Goal: Check status: Check status

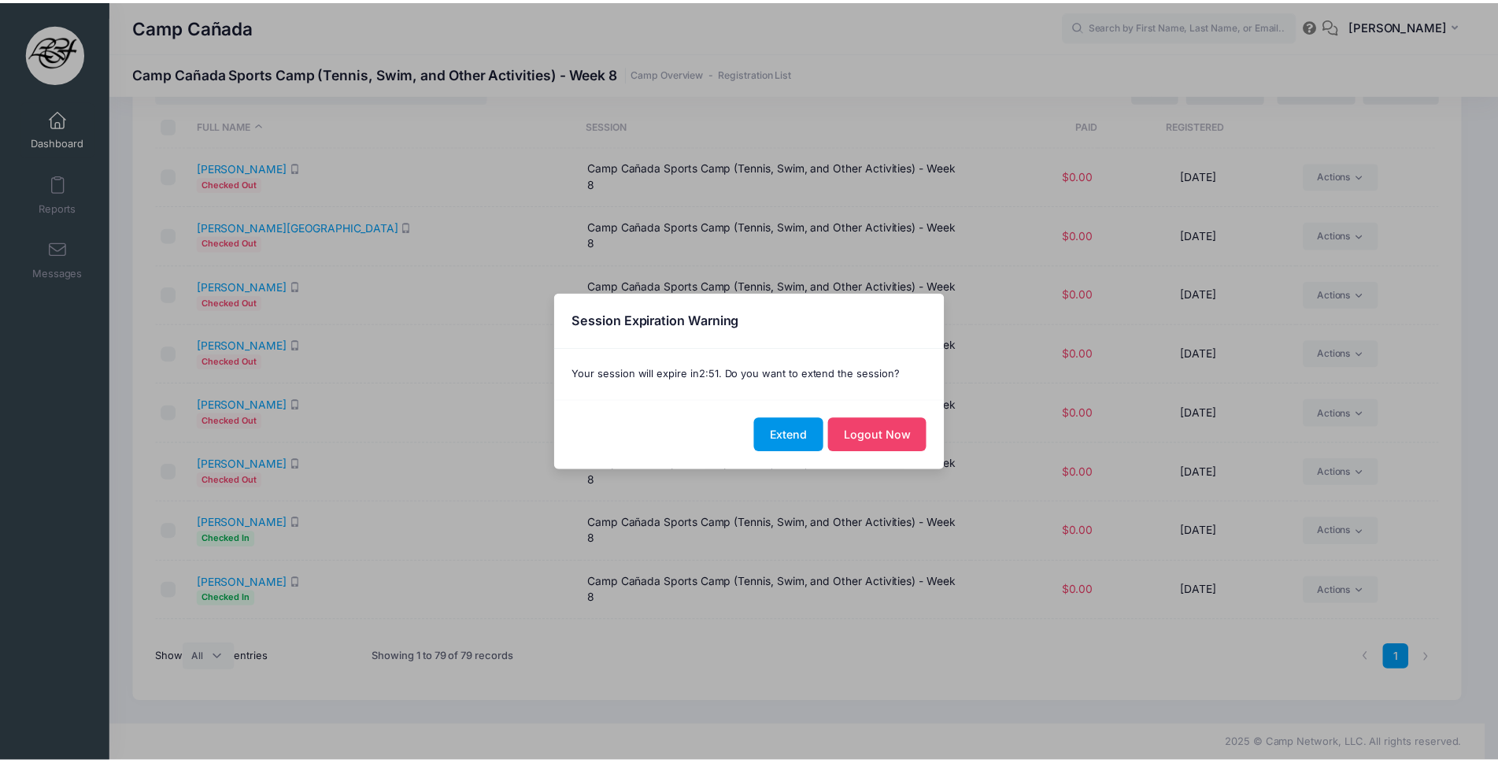
scroll to position [3785, 0]
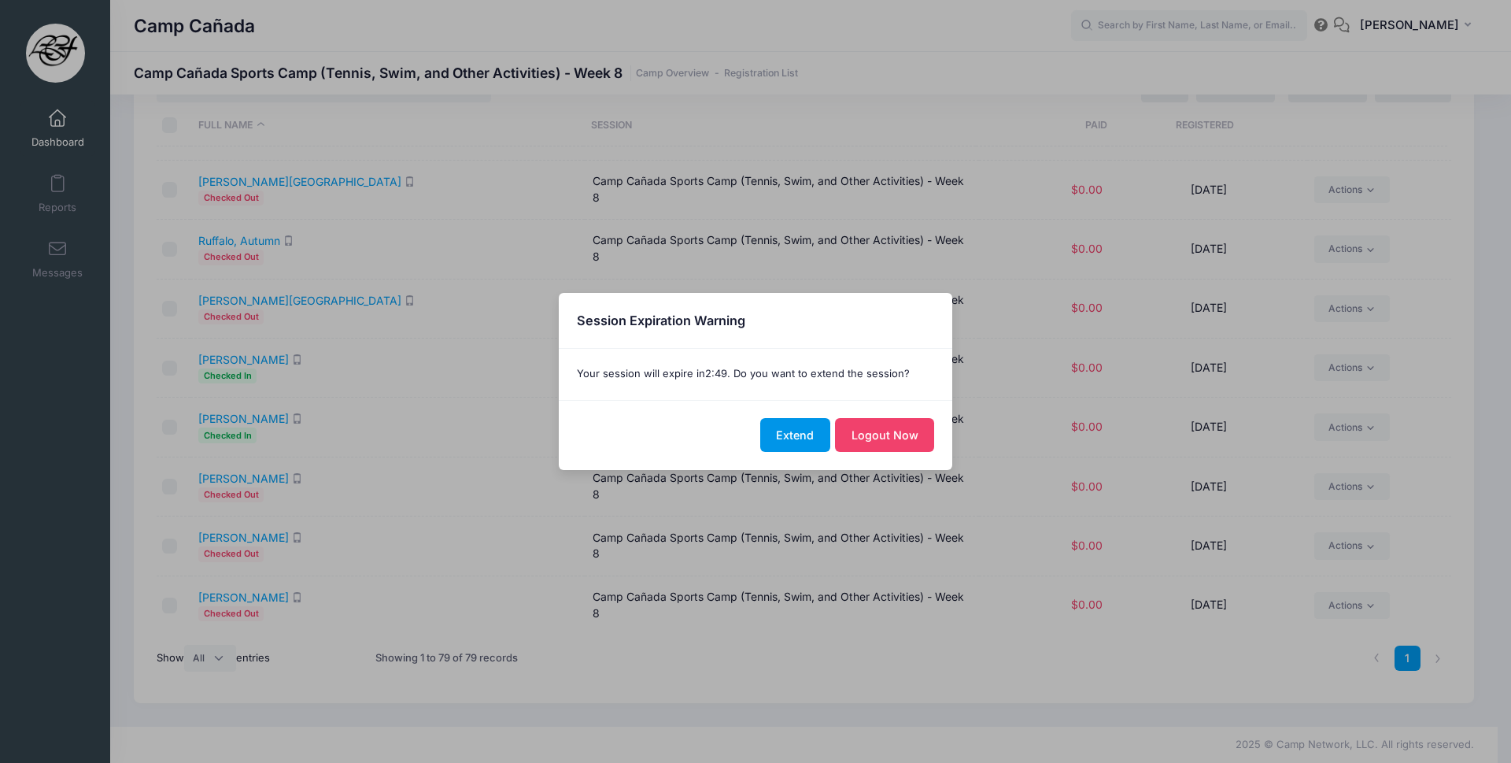
click at [767, 445] on button "Extend" at bounding box center [795, 435] width 70 height 34
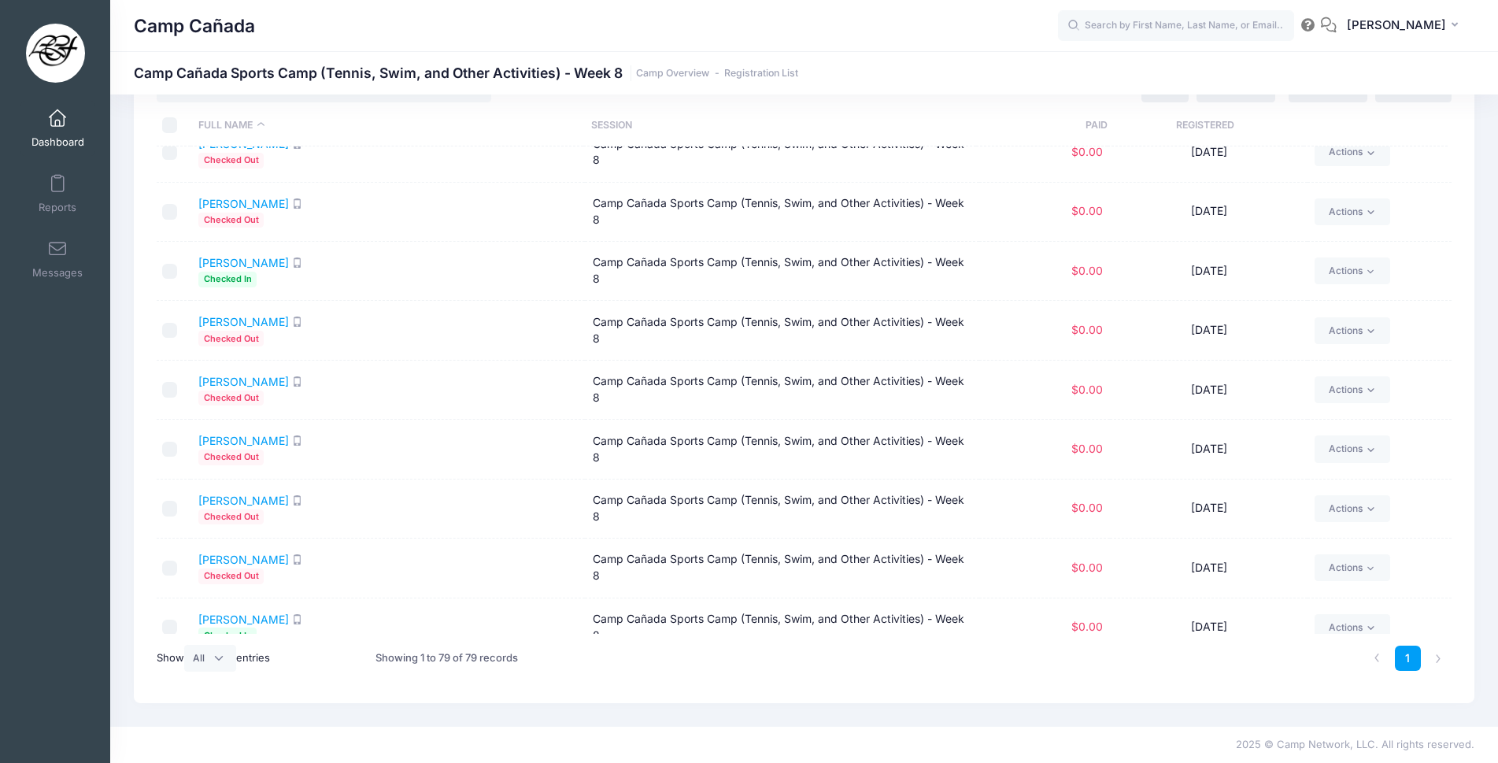
scroll to position [4201, 0]
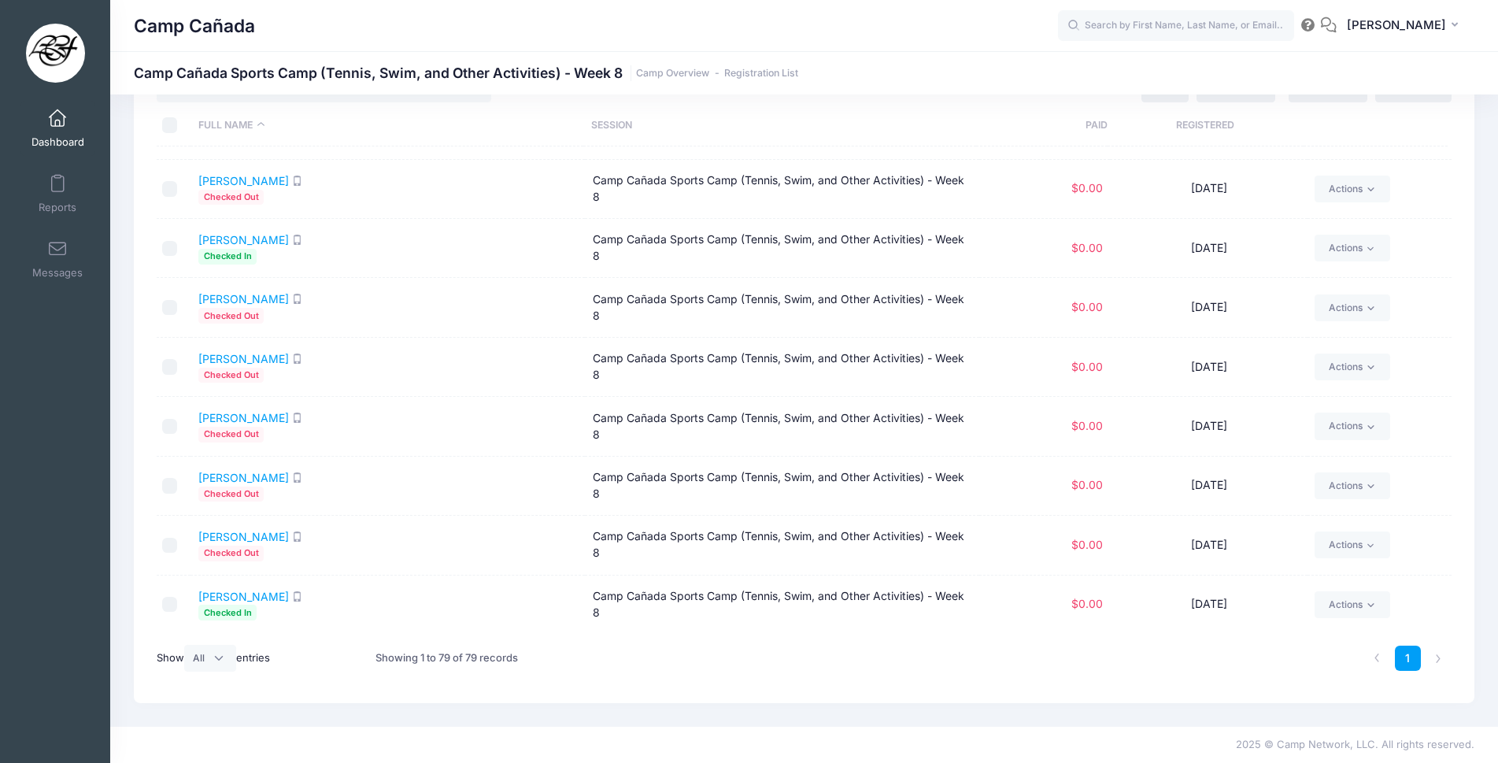
click at [57, 119] on span at bounding box center [57, 118] width 0 height 17
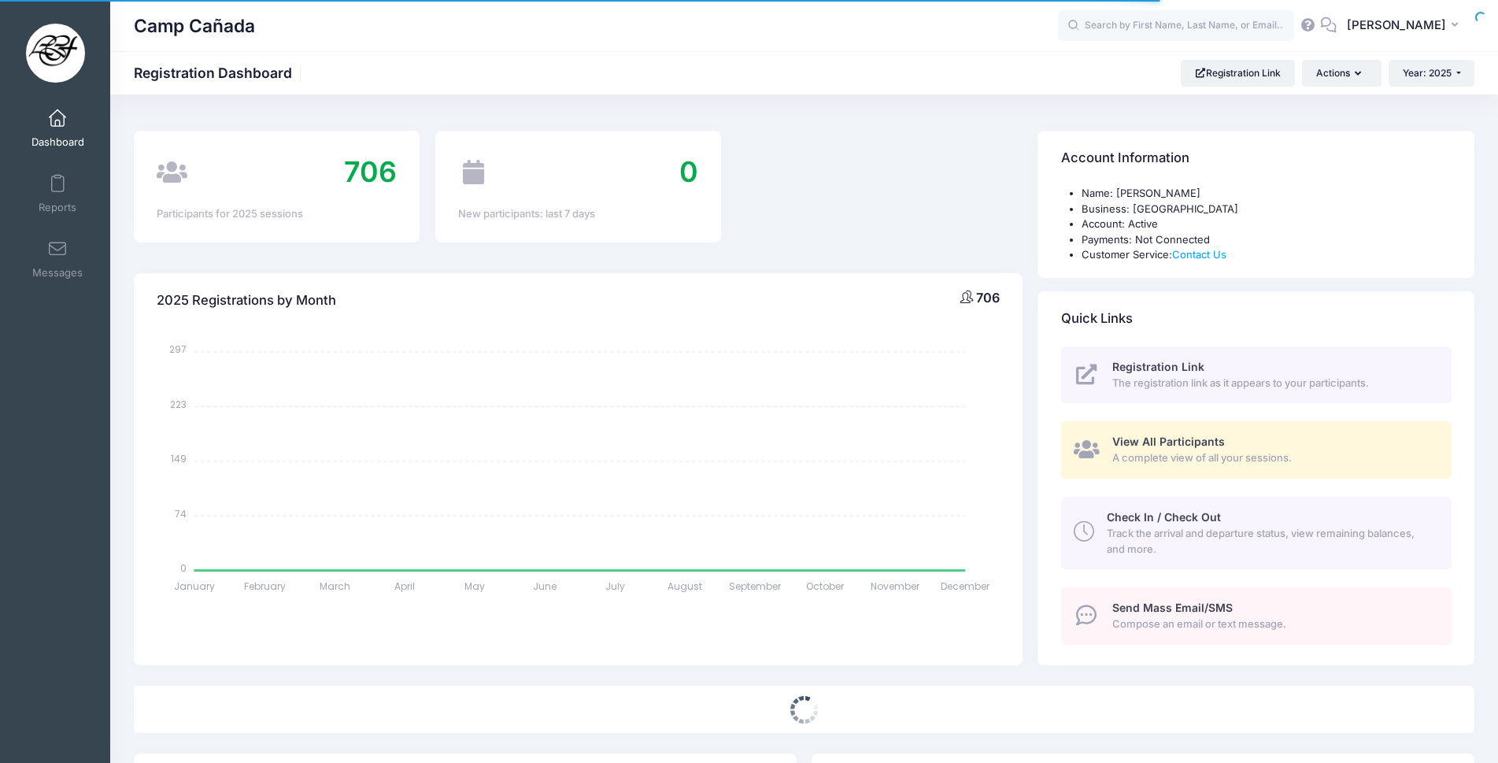
select select
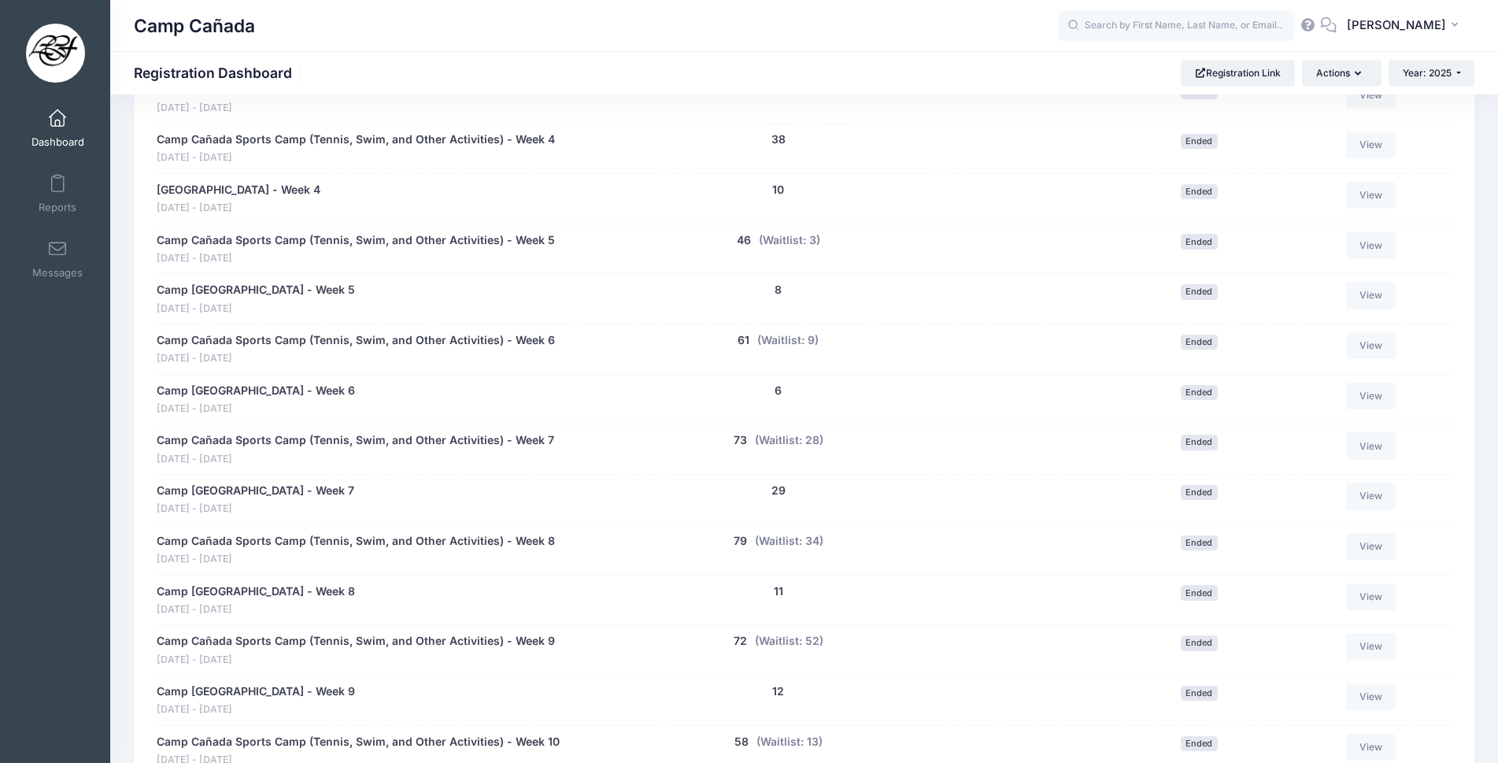
scroll to position [1102, 0]
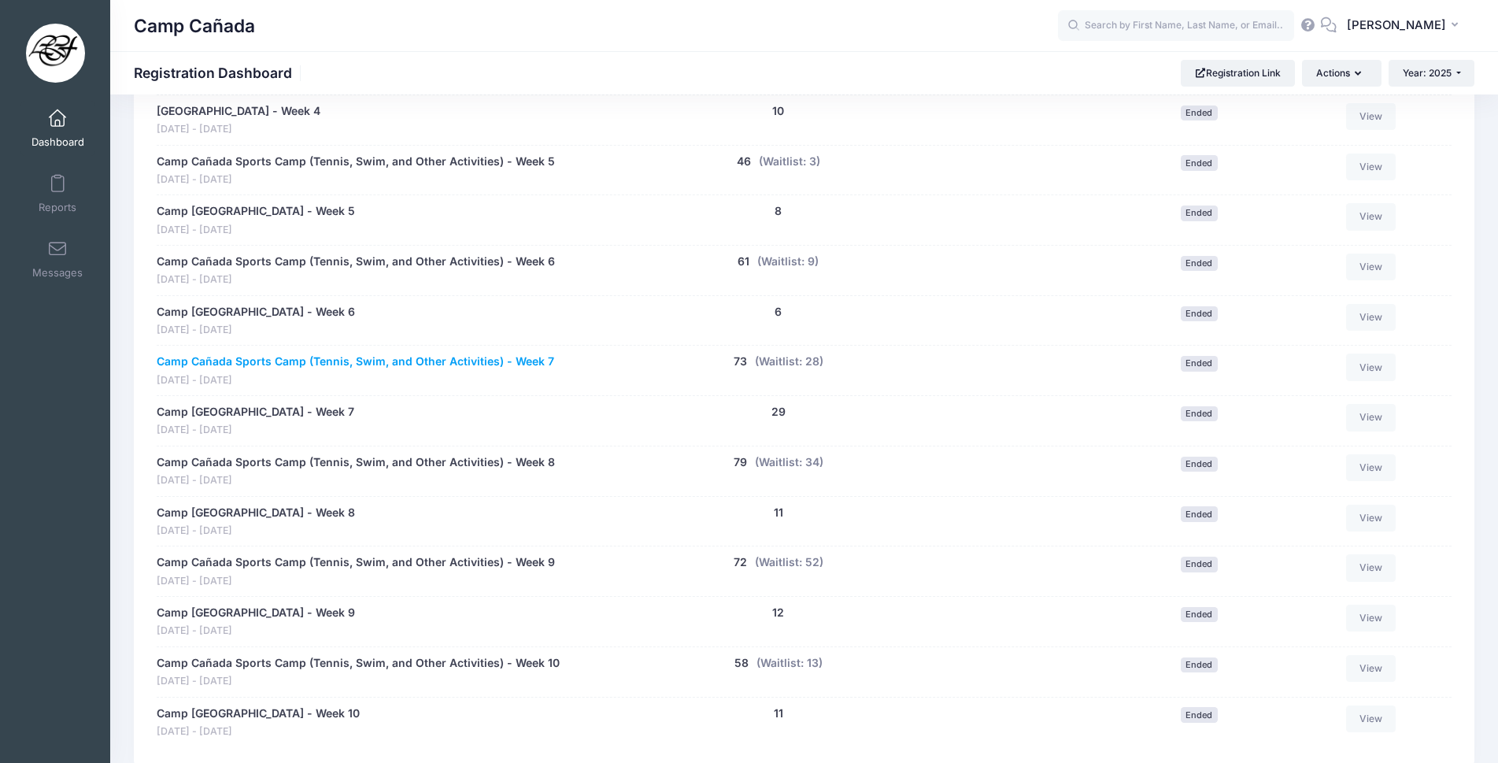
click at [523, 361] on link "Camp Cañada Sports Camp (Tennis, Swim, and Other Activities) - Week 7" at bounding box center [356, 361] width 398 height 17
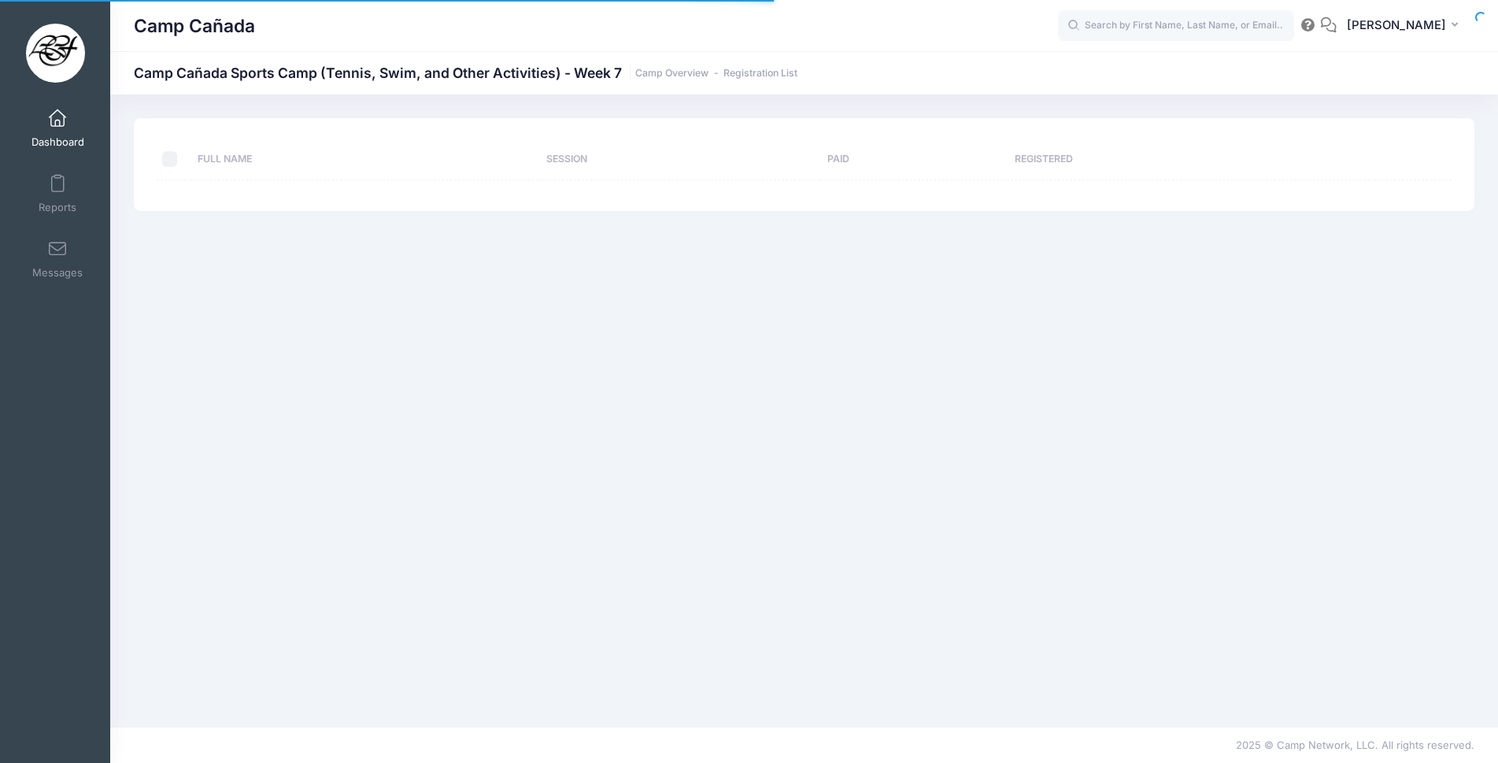
select select "10"
